Goal: Task Accomplishment & Management: Manage account settings

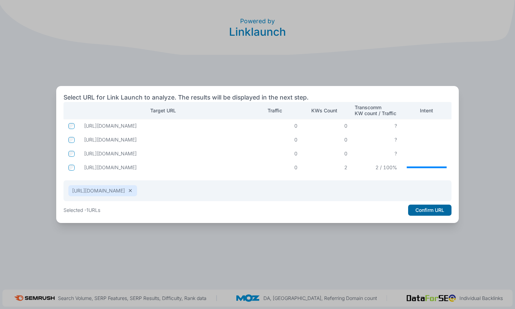
click at [416, 208] on button "Confirm URL" at bounding box center [429, 210] width 43 height 11
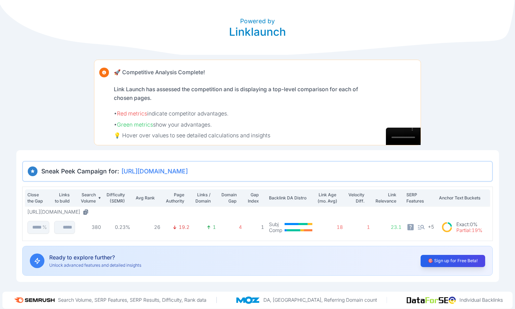
click at [478, 93] on div "Powered by Linklaunch 🚀 Competitive Analysis Complete! Link Launch has assessed…" at bounding box center [257, 141] width 515 height 282
click at [458, 257] on button "🎯 Sign up for Free Beta!" at bounding box center [453, 261] width 68 height 13
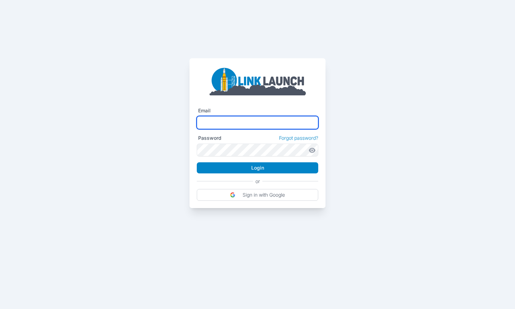
click at [261, 123] on input "text" at bounding box center [258, 122] width 122 height 13
click at [0, 208] on com-1password-button at bounding box center [0, 208] width 0 height 0
click at [294, 139] on link "Forgot password?" at bounding box center [298, 138] width 39 height 6
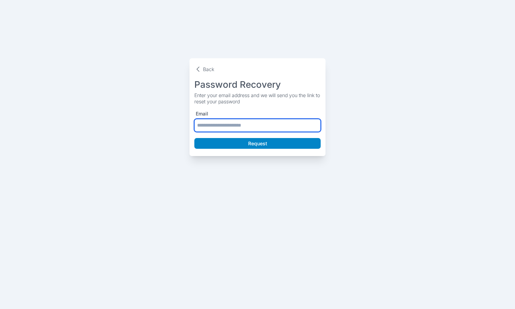
click at [270, 129] on input "text" at bounding box center [258, 125] width 126 height 13
type input "**********"
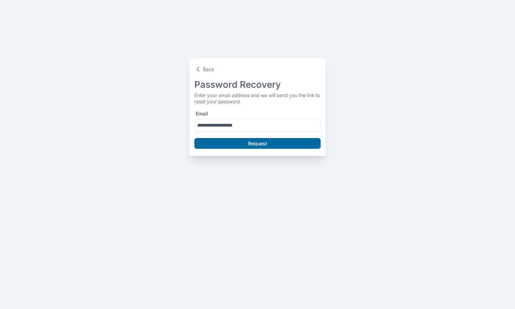
click at [278, 142] on button "Request" at bounding box center [258, 143] width 126 height 11
